Goal: Find contact information: Find contact information

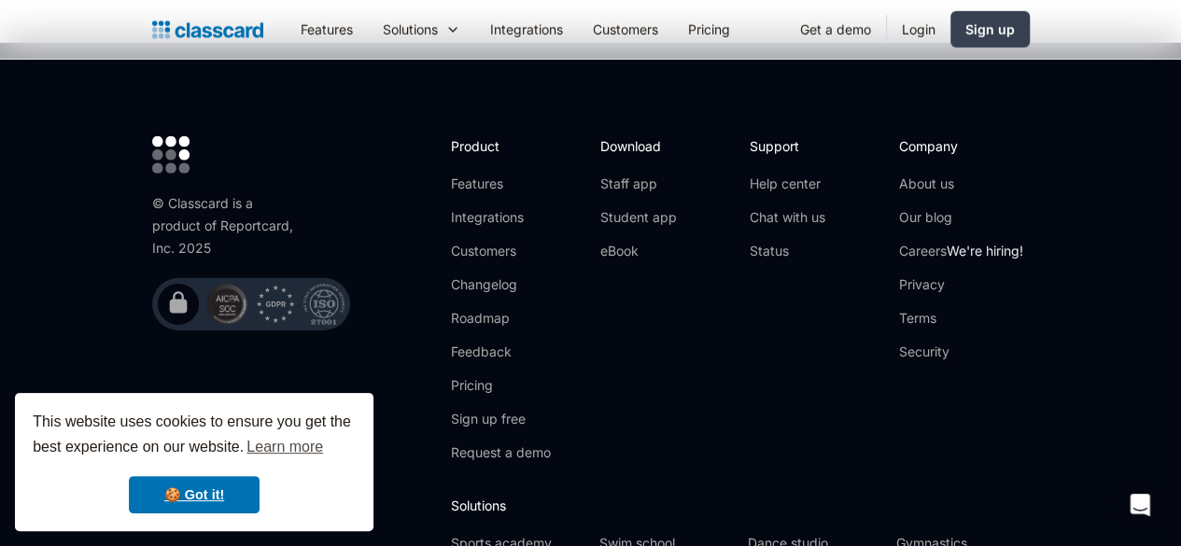
scroll to position [6427, 0]
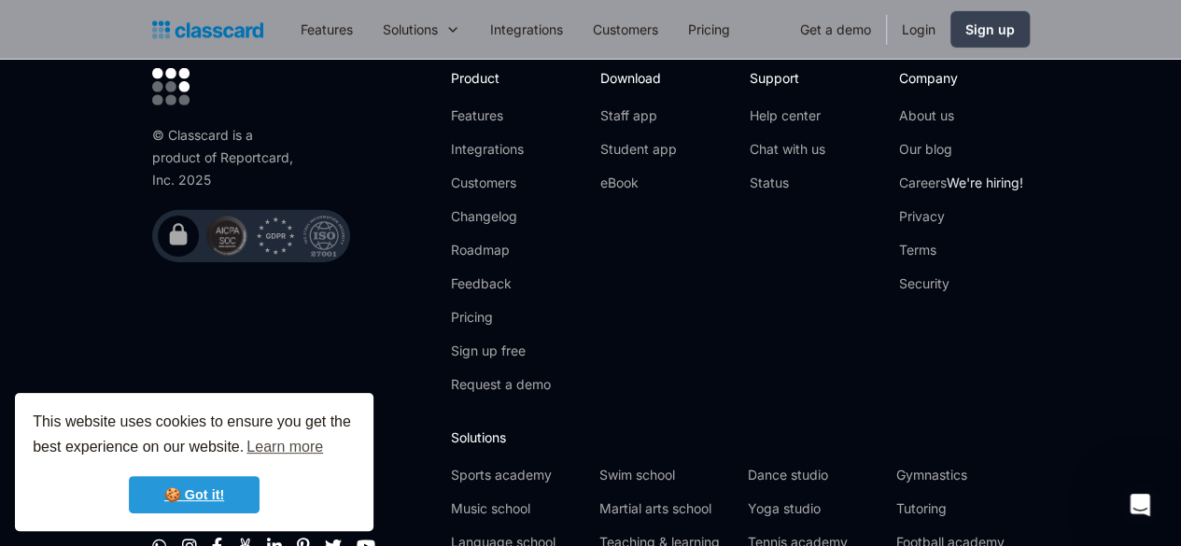
click at [232, 505] on link "🍪 Got it!" at bounding box center [194, 494] width 131 height 37
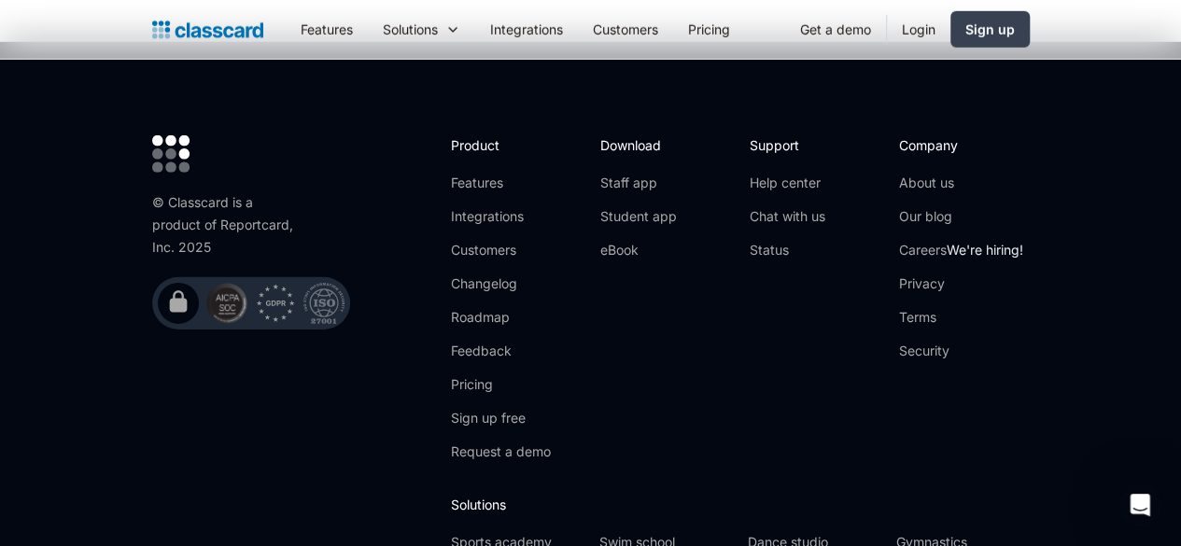
scroll to position [6257, 0]
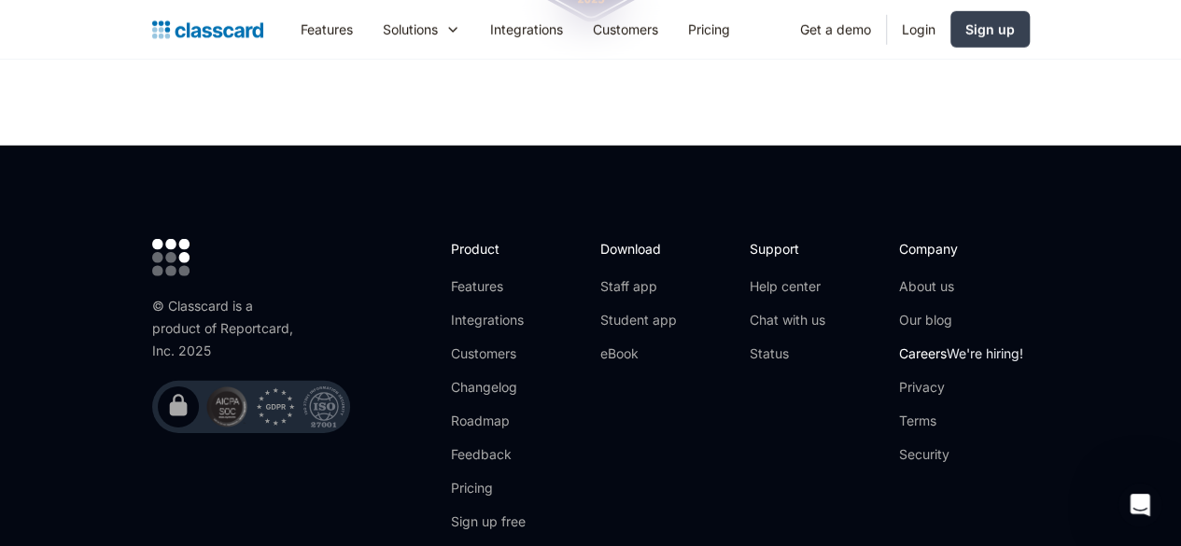
click at [983, 345] on link "Careers We're hiring!" at bounding box center [961, 354] width 124 height 19
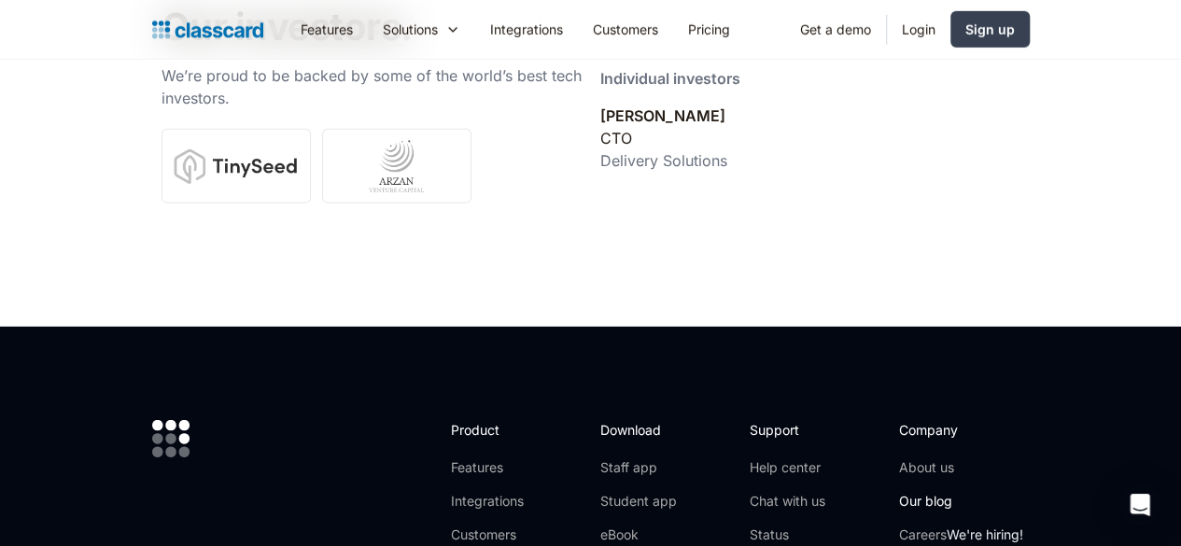
scroll to position [6353, 0]
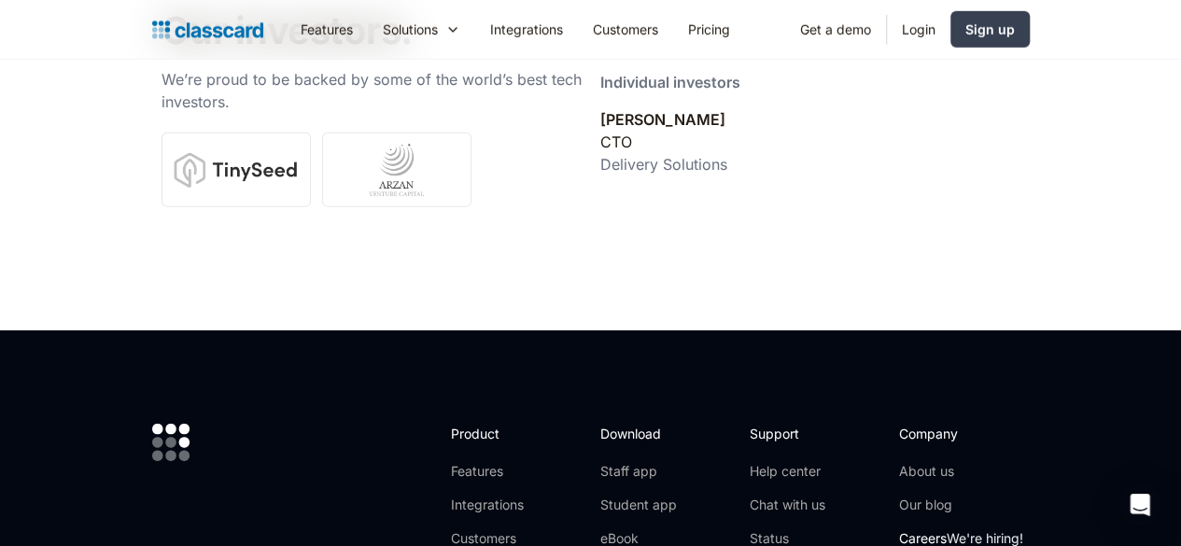
click at [1009, 530] on link "Careers We're hiring!" at bounding box center [961, 539] width 124 height 19
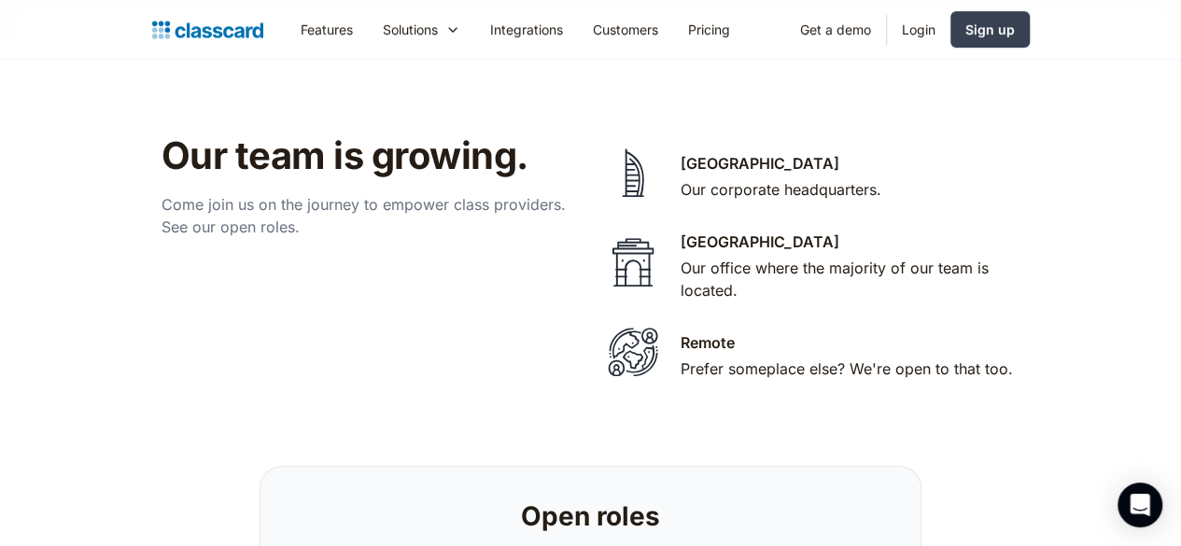
scroll to position [4031, 0]
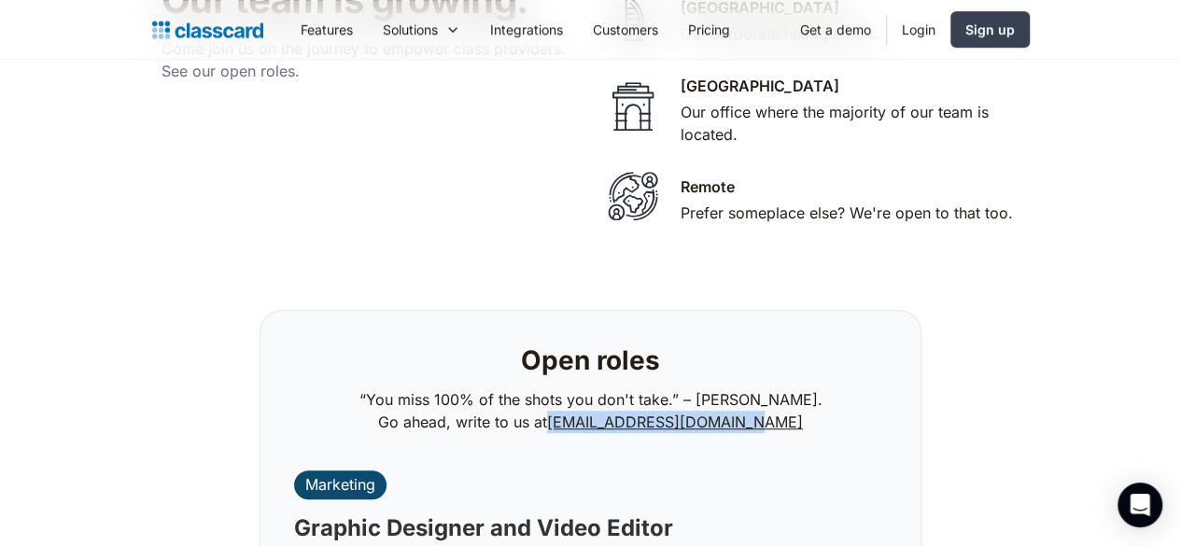
drag, startPoint x: 786, startPoint y: 232, endPoint x: 576, endPoint y: 230, distance: 210.1
click at [576, 389] on p "“You miss 100% of the shots you don't take.” – Wayne Gretzk. Go ahead, write to…" at bounding box center [591, 411] width 463 height 45
copy link "careers@classcardapp.com"
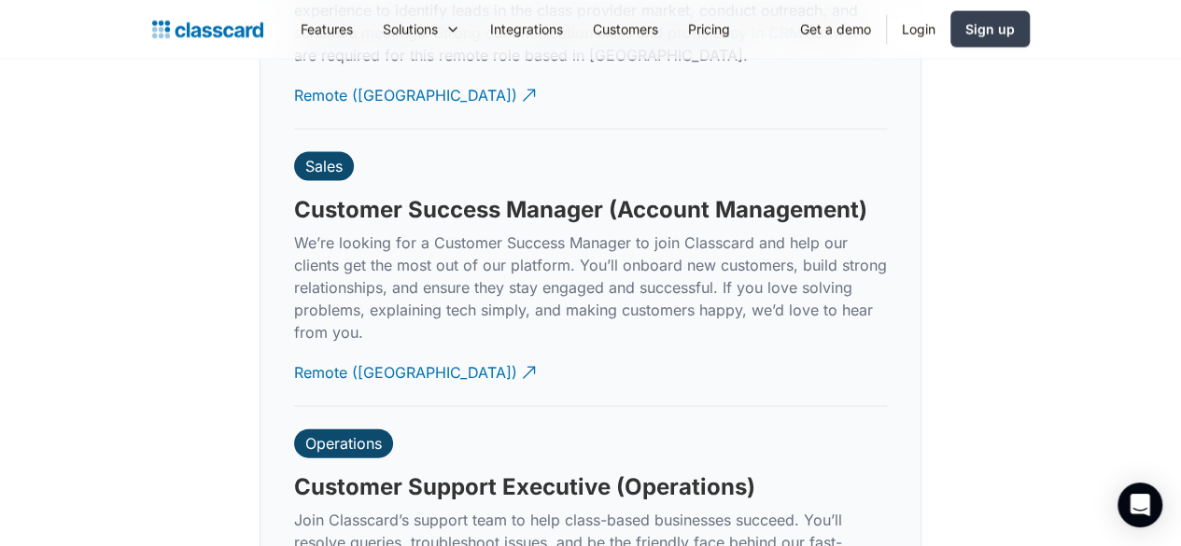
scroll to position [5525, 0]
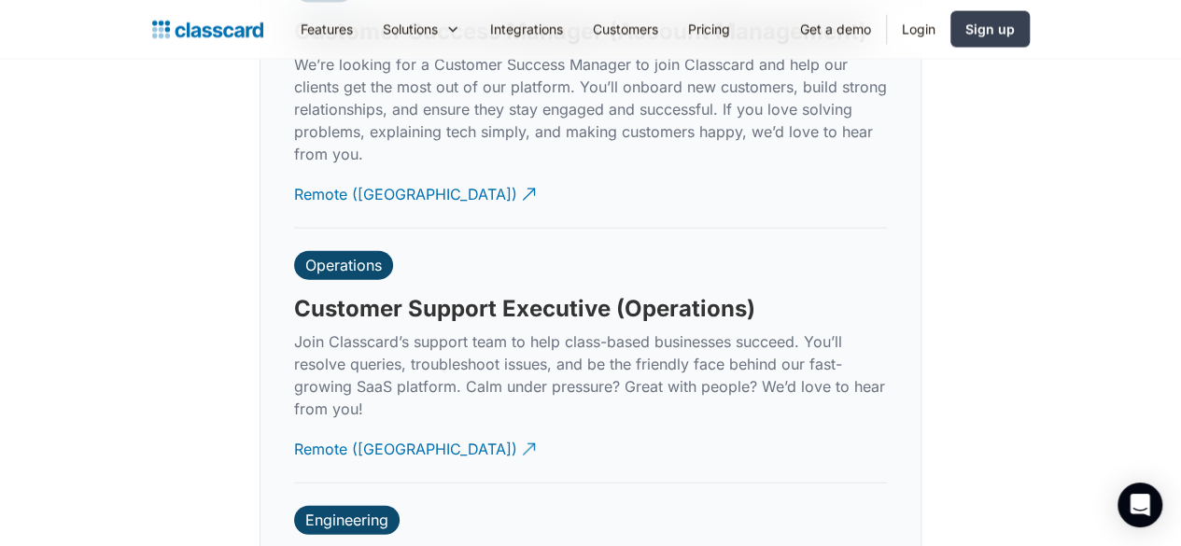
click at [374, 331] on p "Join Classcard’s support team to help class-based businesses succeed. You’ll re…" at bounding box center [590, 376] width 593 height 90
click at [364, 424] on div "Remote (India)" at bounding box center [405, 442] width 223 height 36
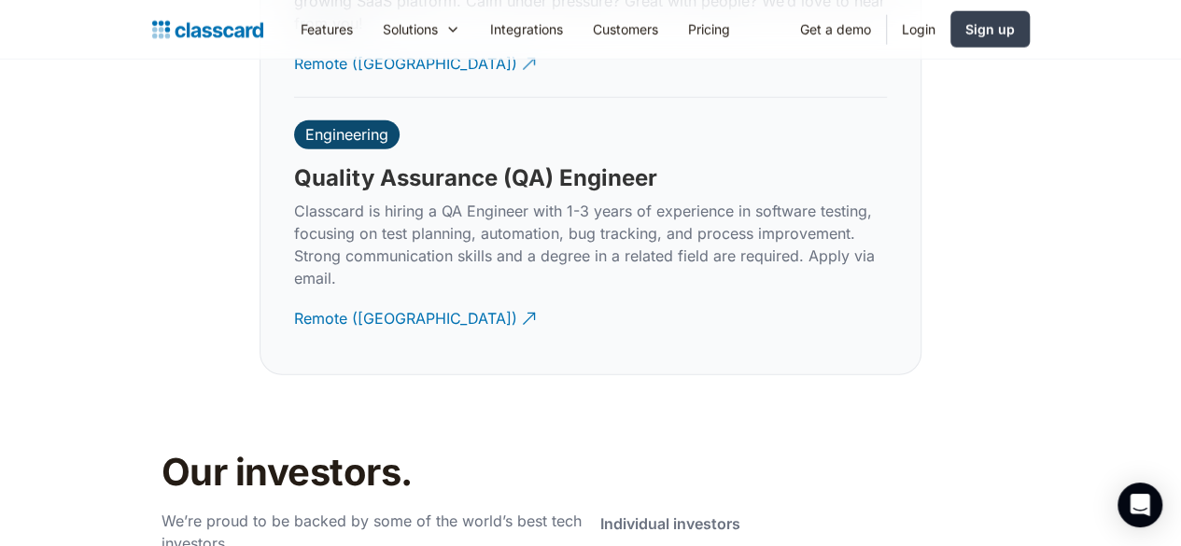
scroll to position [5899, 0]
